Goal: Transaction & Acquisition: Download file/media

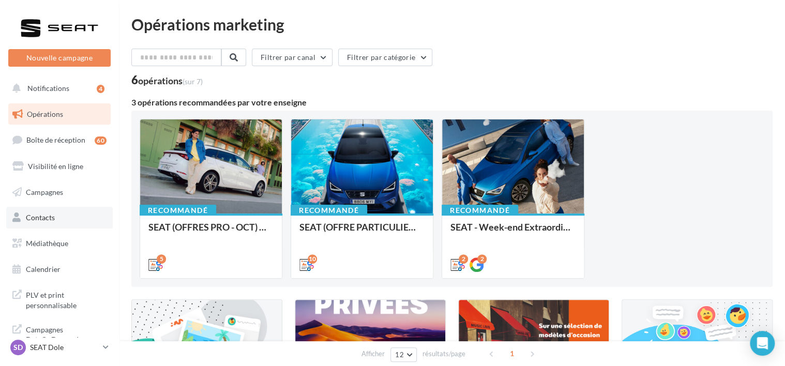
click at [18, 210] on link "Contacts" at bounding box center [59, 218] width 107 height 22
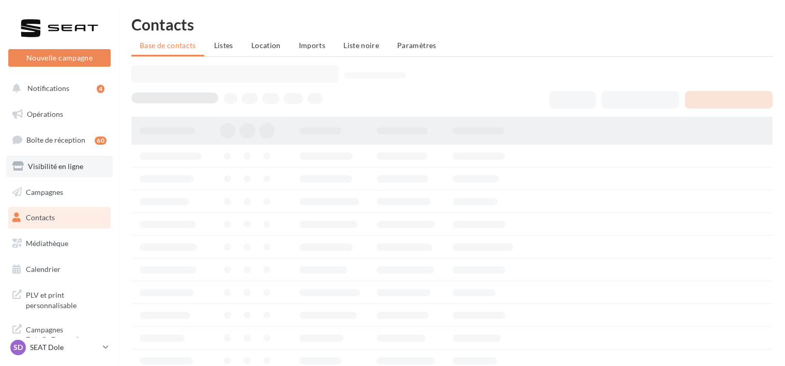
click at [62, 170] on span "Visibilité en ligne" at bounding box center [55, 166] width 55 height 9
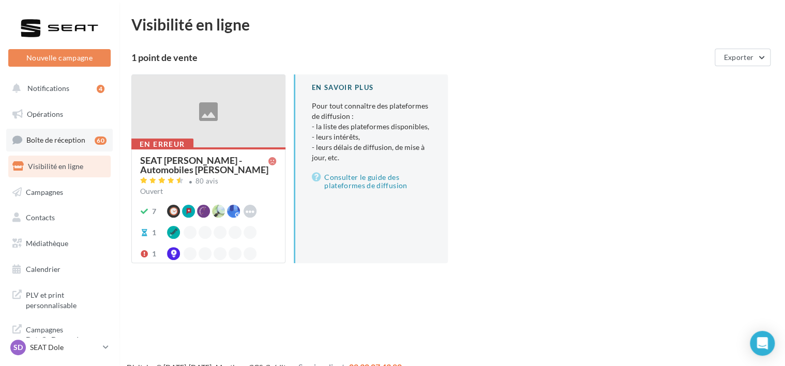
click at [68, 141] on span "Boîte de réception" at bounding box center [55, 140] width 59 height 9
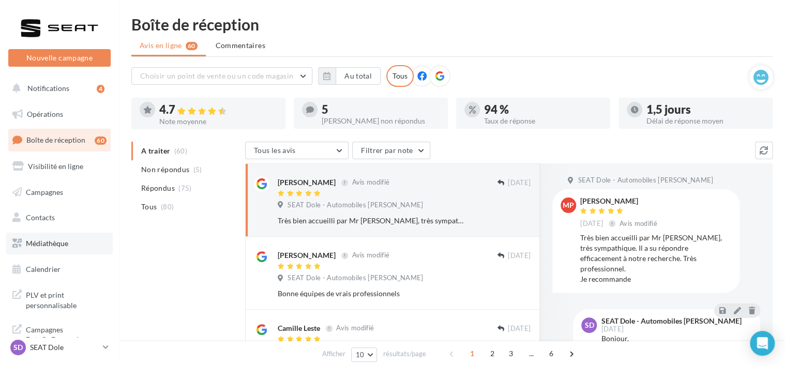
click at [61, 250] on link "Médiathèque" at bounding box center [59, 244] width 107 height 22
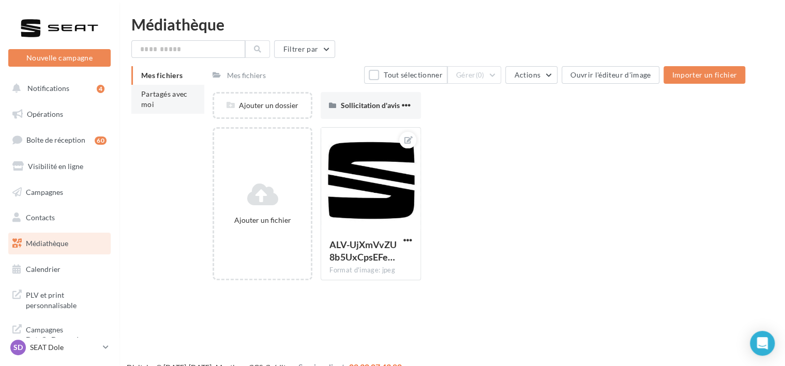
click at [156, 101] on li "Partagés avec moi" at bounding box center [167, 99] width 73 height 29
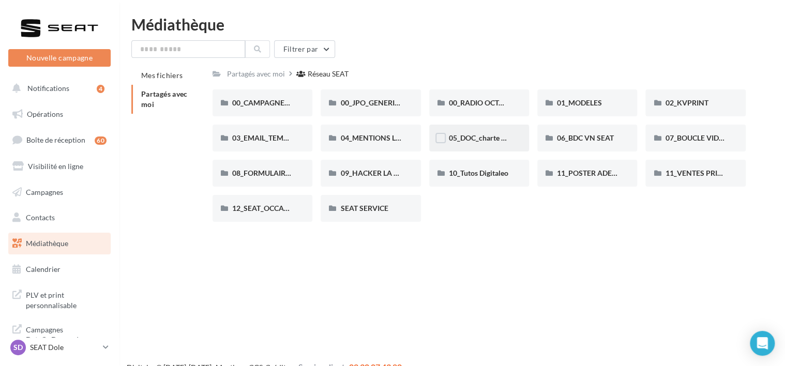
click at [499, 130] on div "05_DOC_charte graphique + Guidelines" at bounding box center [479, 138] width 100 height 27
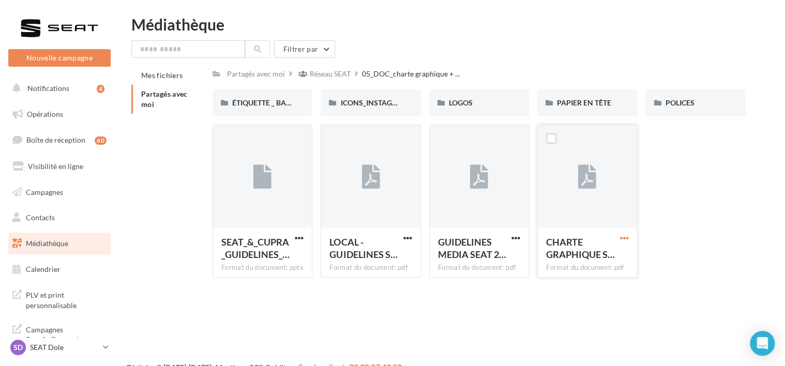
click at [625, 240] on span "button" at bounding box center [624, 238] width 9 height 9
click at [559, 265] on button "Télécharger" at bounding box center [578, 258] width 103 height 27
click at [73, 351] on p "SEAT Dole" at bounding box center [64, 348] width 69 height 10
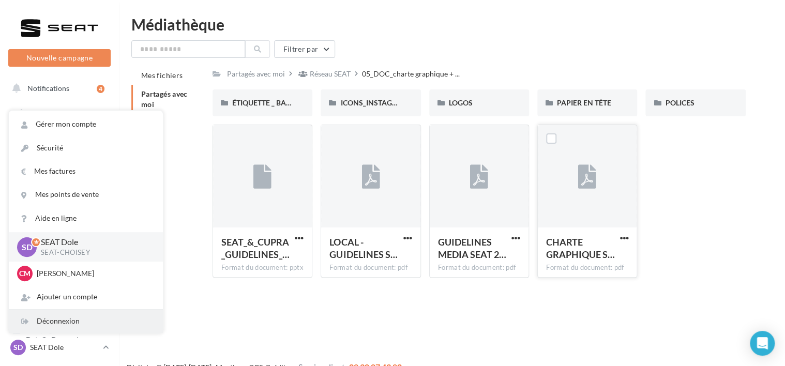
click at [71, 319] on div "Déconnexion" at bounding box center [86, 321] width 154 height 23
